Goal: Entertainment & Leisure: Consume media (video, audio)

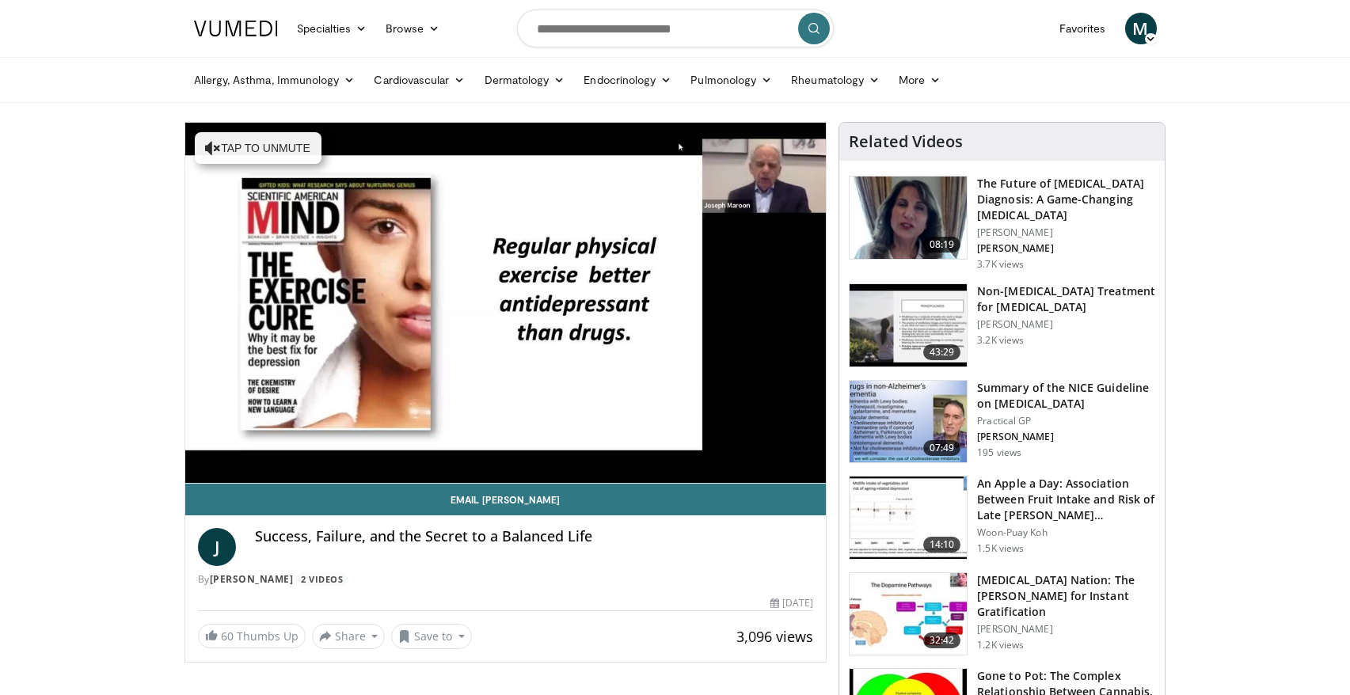
click at [1149, 33] on icon at bounding box center [1150, 38] width 11 height 11
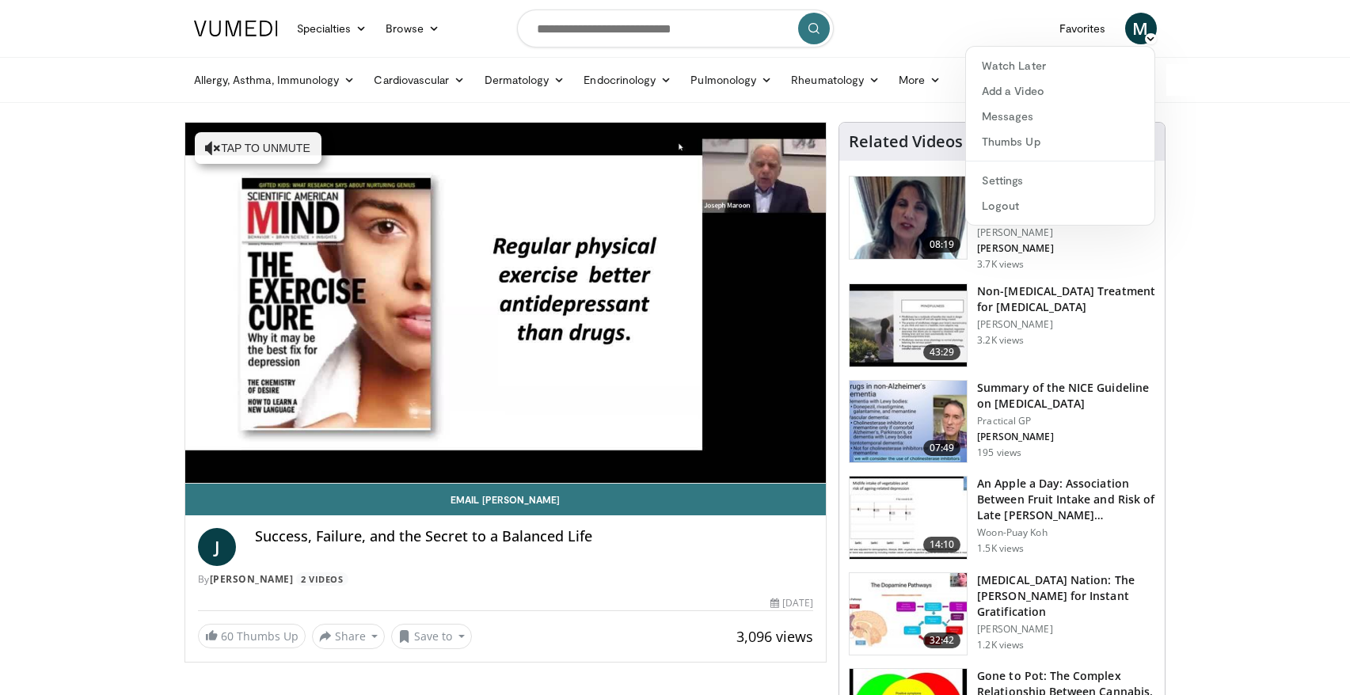
click at [999, 33] on nav "Specialties Adult & Family Medicine Allergy, [MEDICAL_DATA], Immunology Anesthe…" at bounding box center [676, 28] width 982 height 57
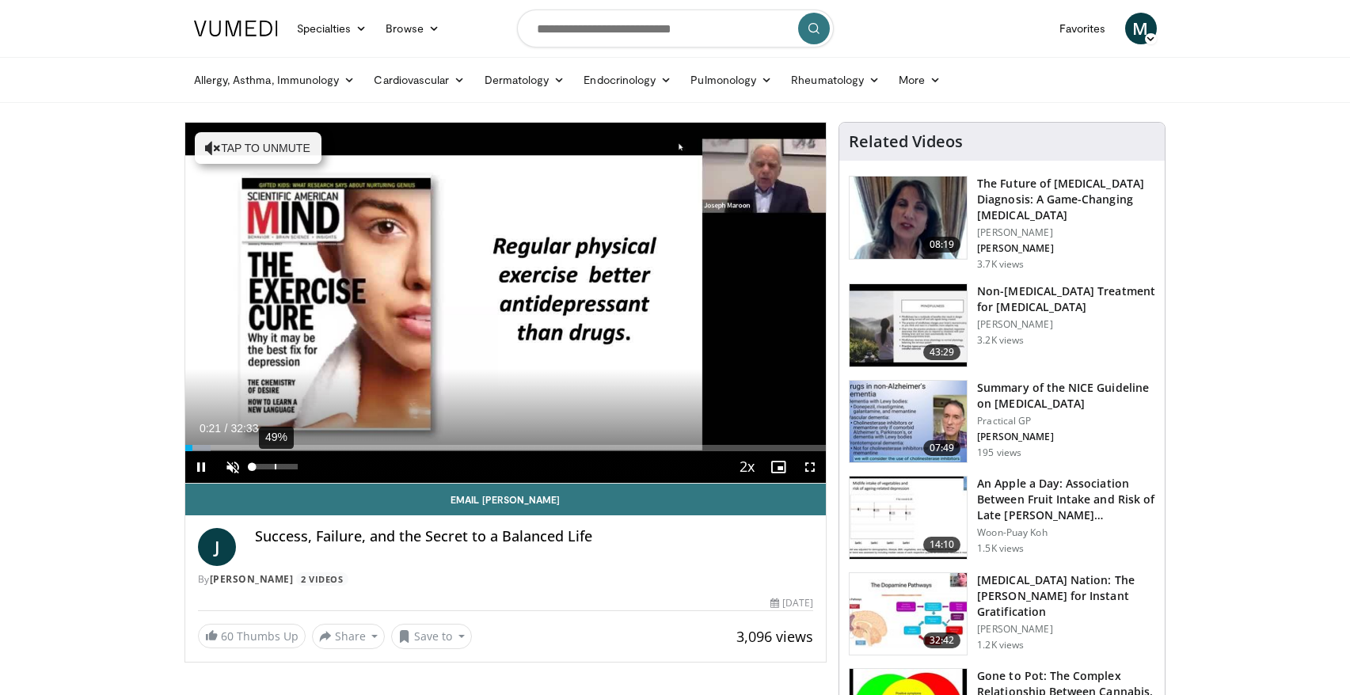
click at [275, 469] on div "49%" at bounding box center [275, 467] width 45 height 6
click at [287, 466] on div "77%" at bounding box center [275, 467] width 45 height 6
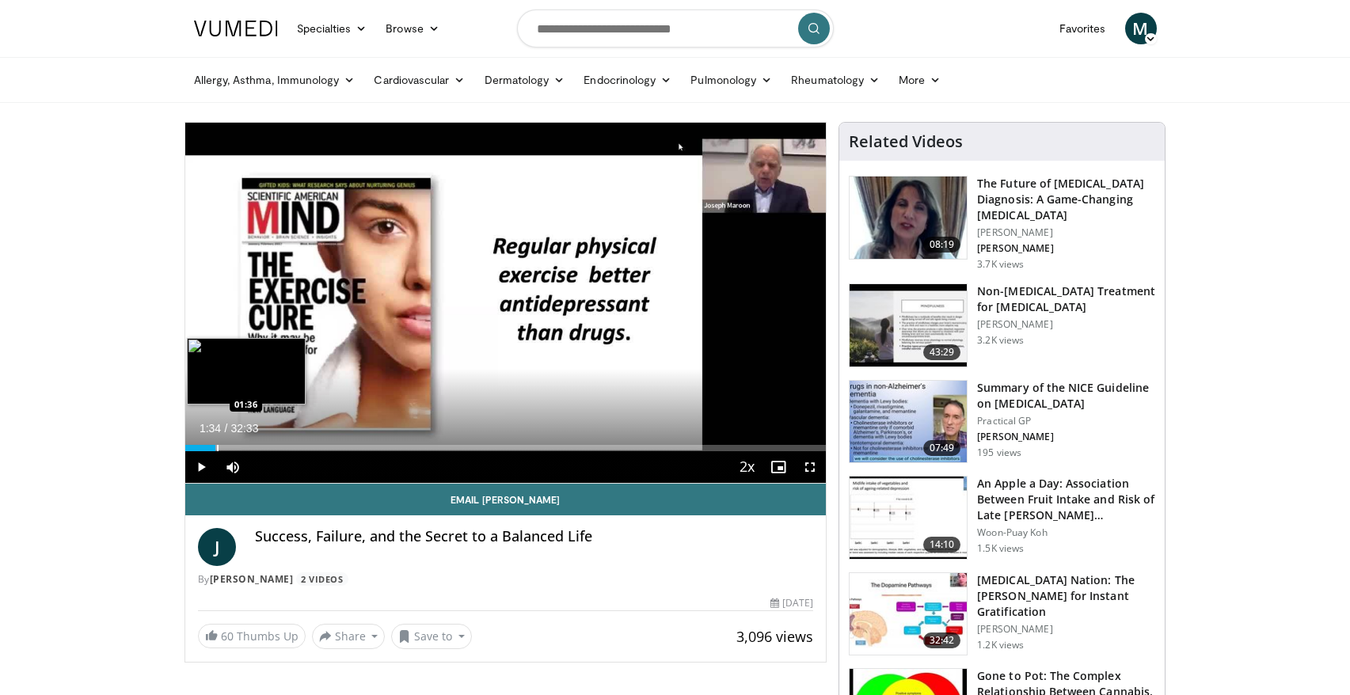
click at [217, 447] on div "Progress Bar" at bounding box center [218, 448] width 2 height 6
click at [208, 447] on div "01:35" at bounding box center [201, 448] width 32 height 6
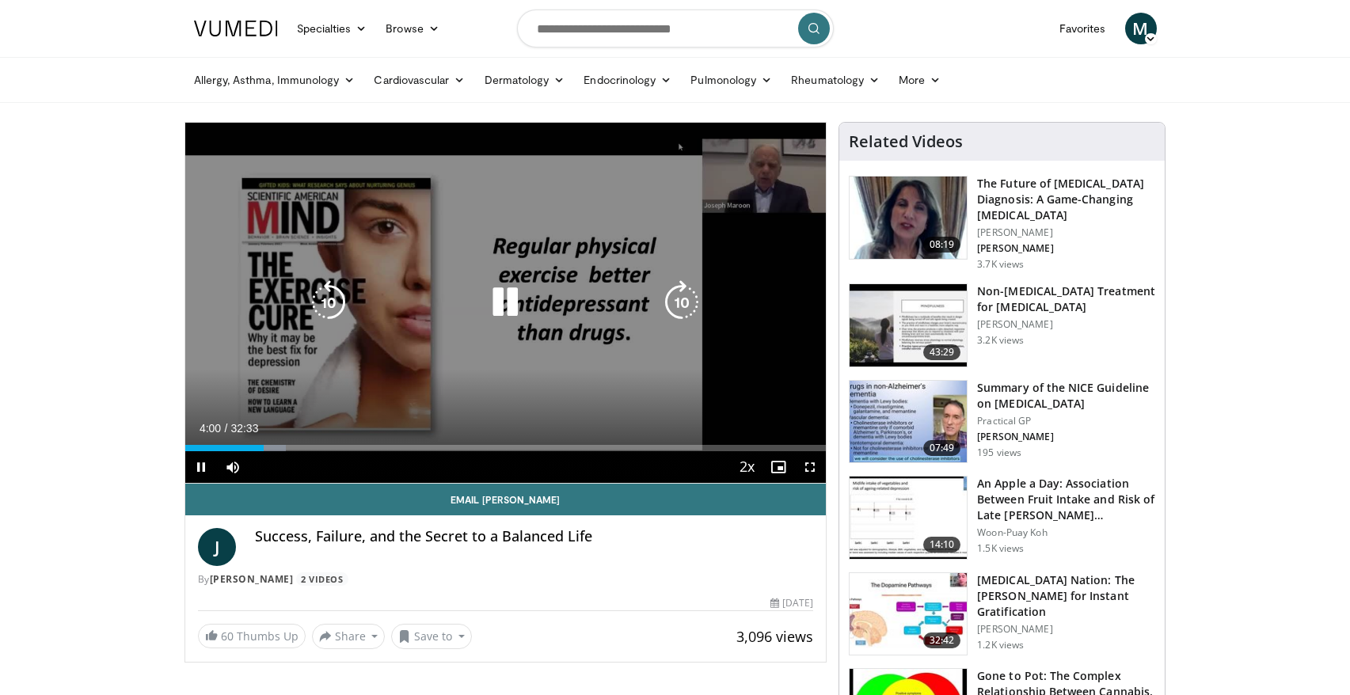
click at [499, 298] on icon "Video Player" at bounding box center [505, 302] width 44 height 44
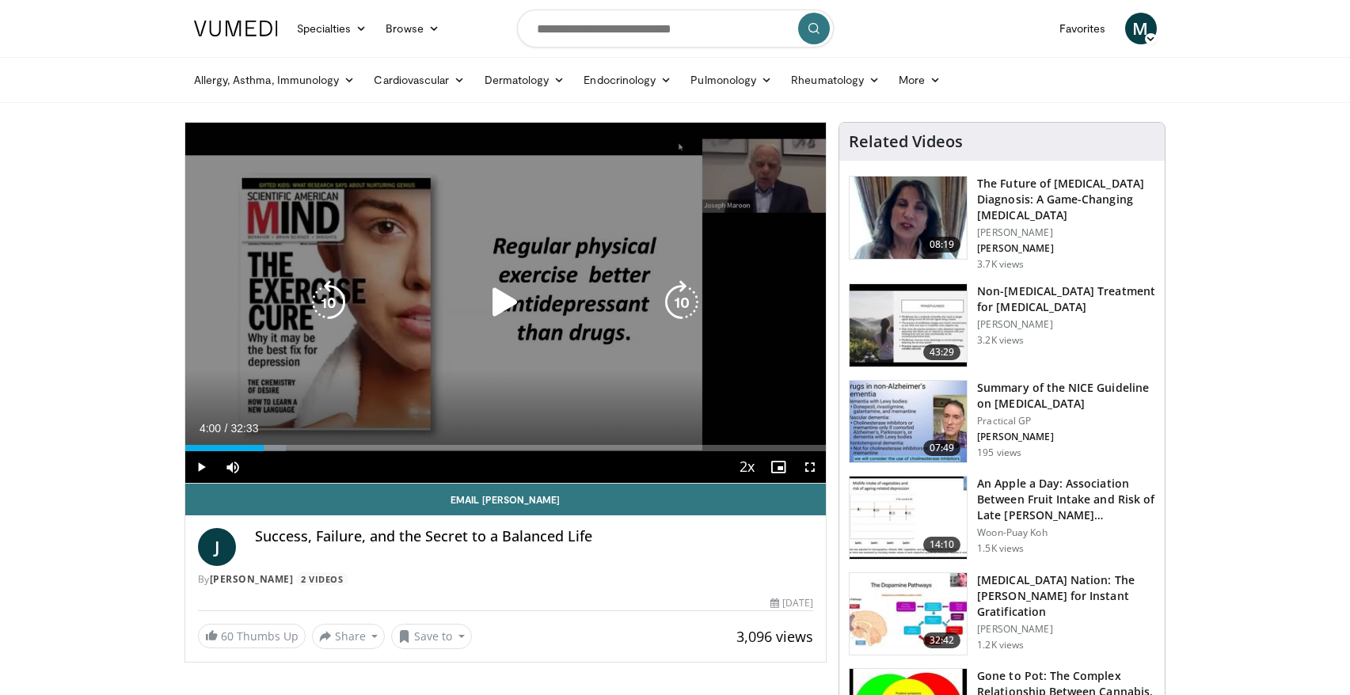
click at [488, 303] on icon "Video Player" at bounding box center [505, 302] width 44 height 44
click at [508, 307] on icon "Video Player" at bounding box center [505, 302] width 44 height 44
